Goal: Information Seeking & Learning: Learn about a topic

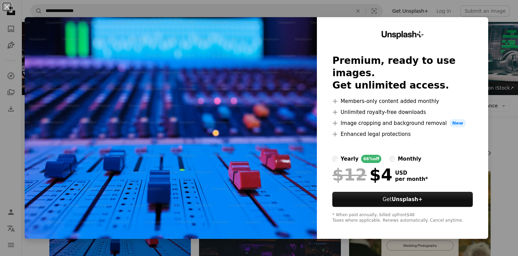
scroll to position [68, 0]
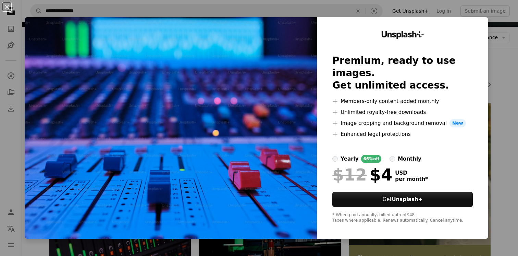
click at [504, 94] on div "An X shape Unsplash+ Premium, ready to use images. Get unlimited access. A plus…" at bounding box center [259, 128] width 518 height 256
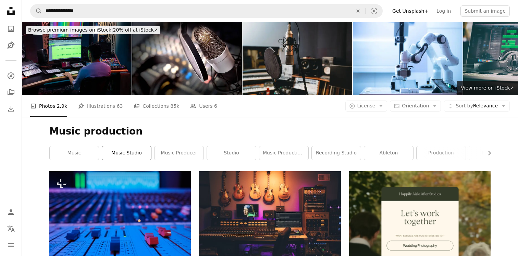
click at [123, 151] on link "music studio" at bounding box center [126, 153] width 49 height 14
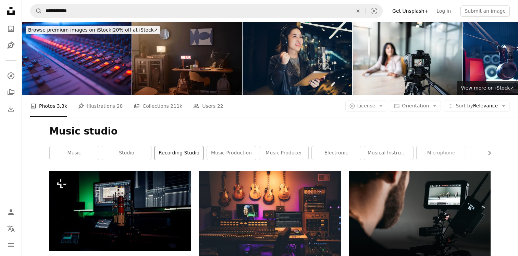
click at [195, 156] on link "recording studio" at bounding box center [179, 153] width 49 height 14
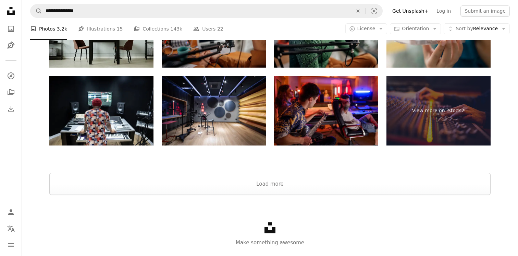
scroll to position [1284, 0]
